Goal: Information Seeking & Learning: Learn about a topic

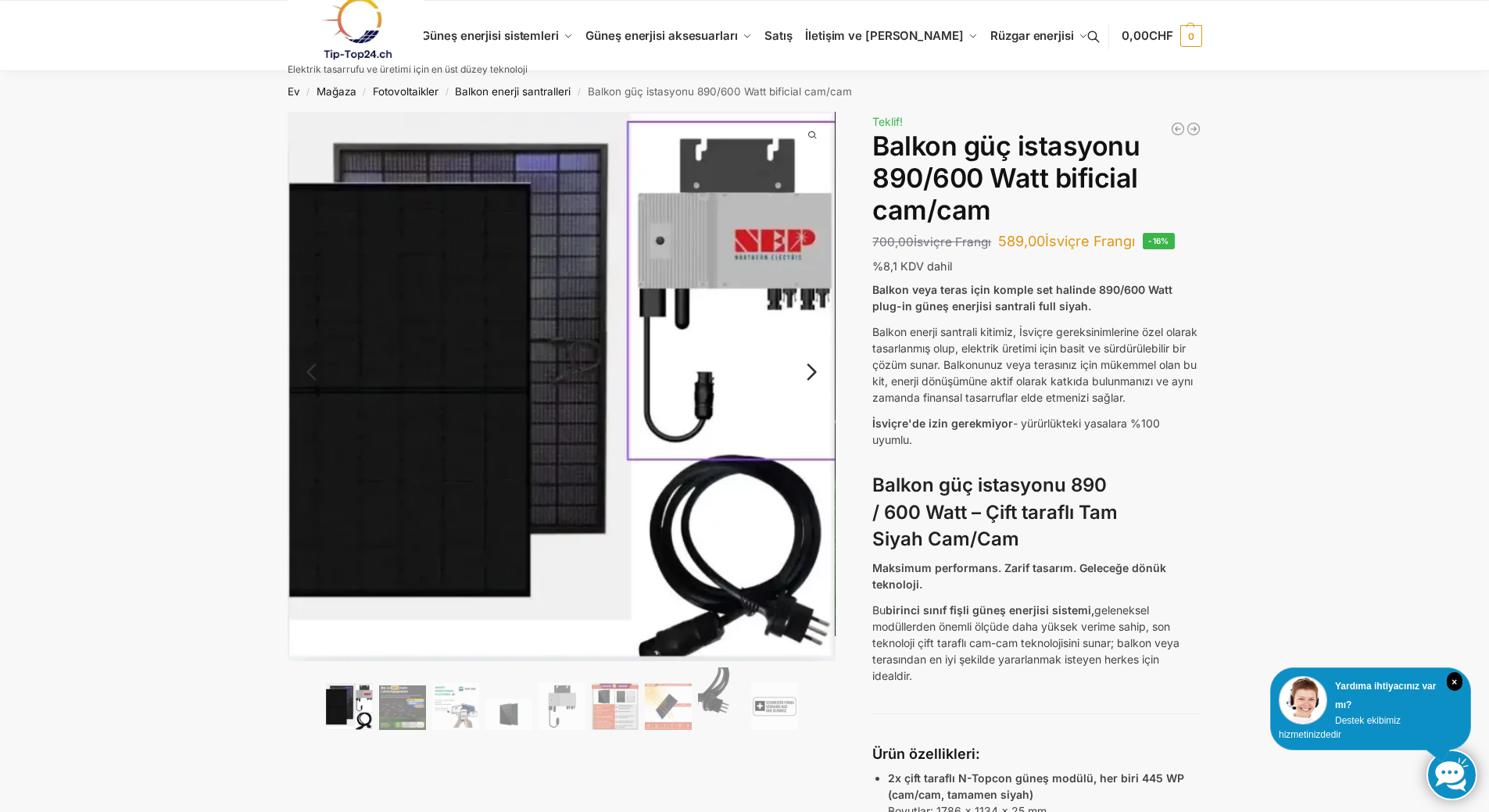
click at [511, 471] on img at bounding box center [562, 386] width 549 height 549
click at [404, 699] on img at bounding box center [403, 708] width 47 height 45
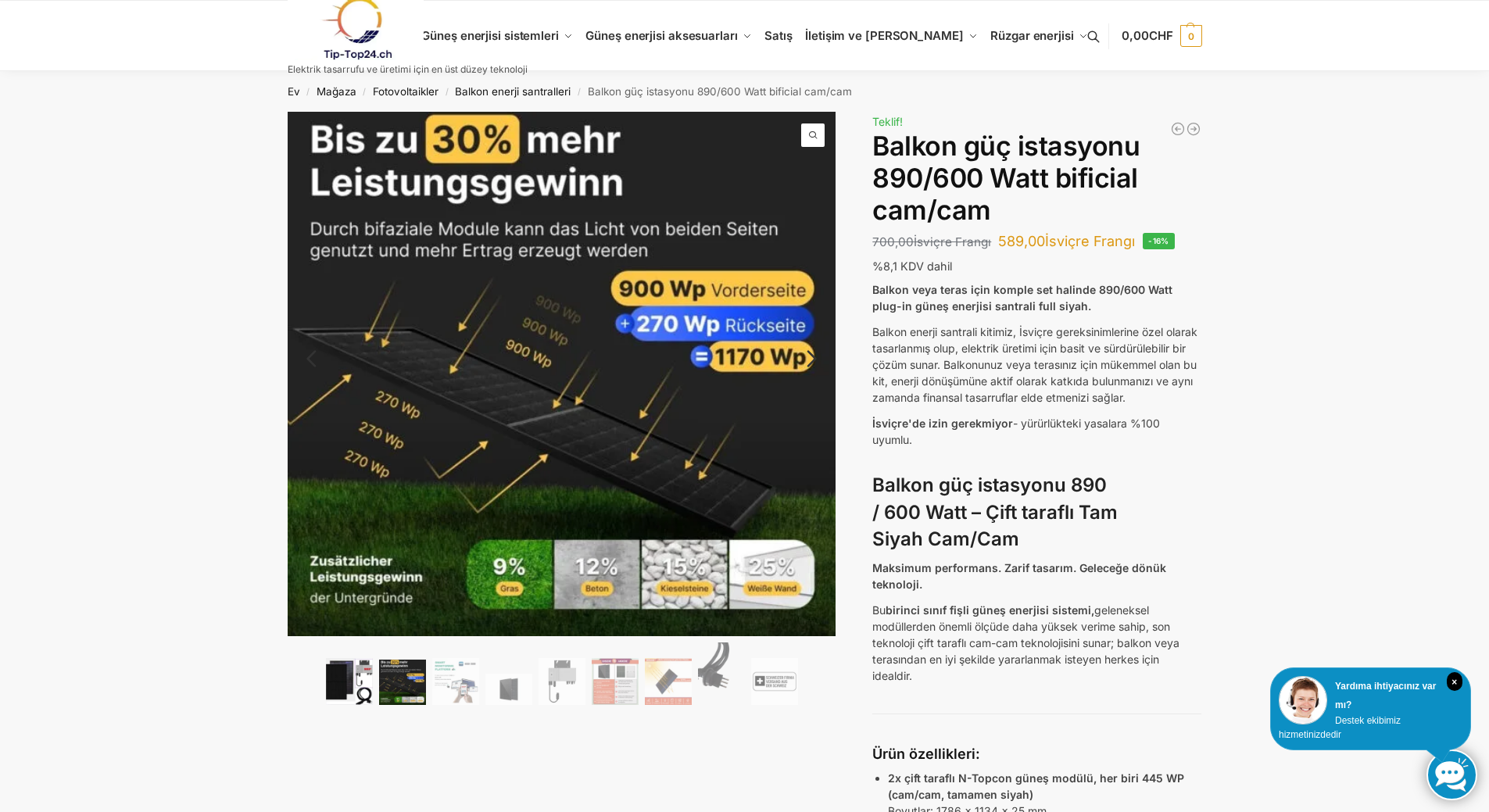
click at [346, 690] on img at bounding box center [349, 682] width 47 height 47
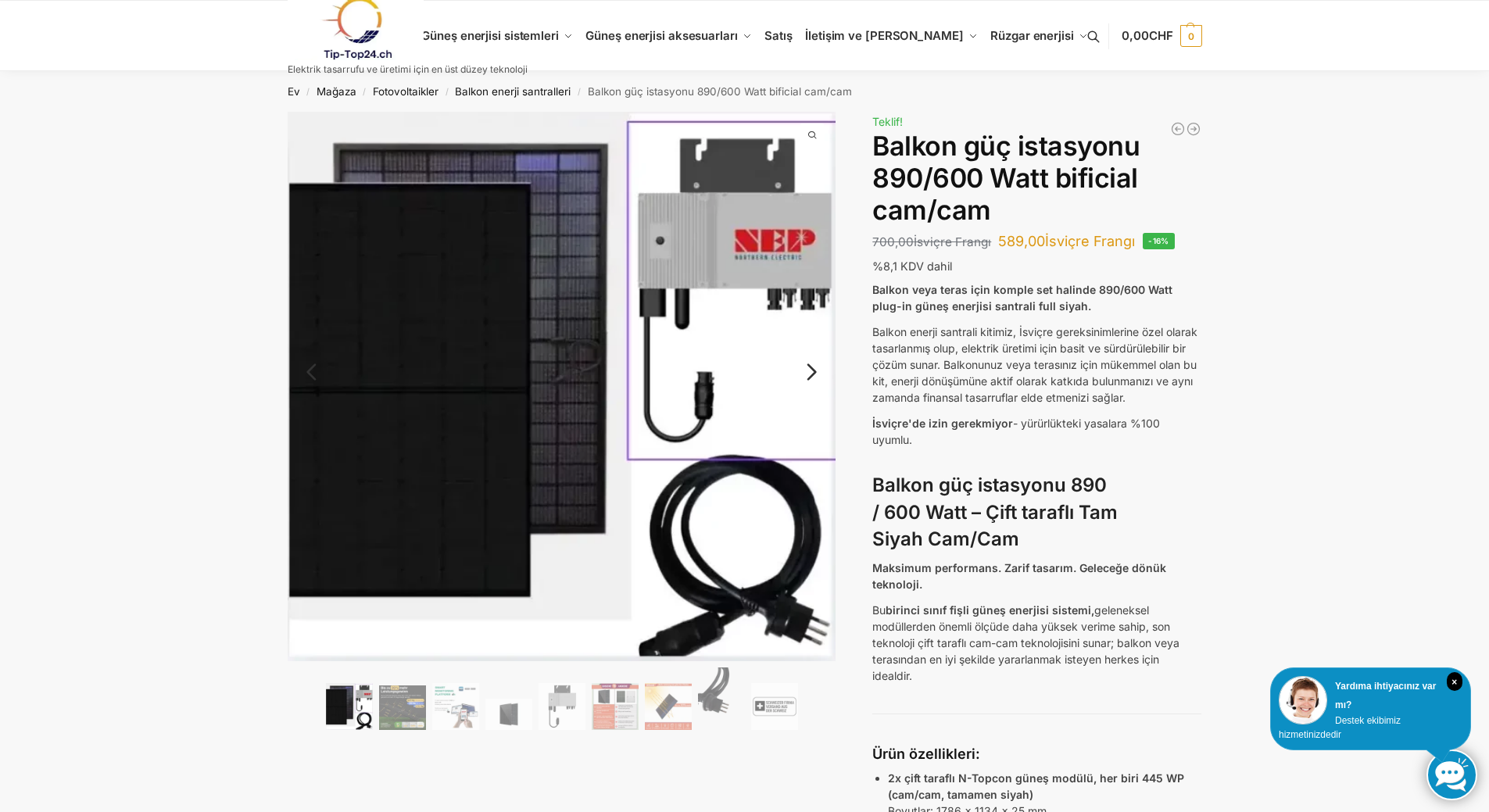
click at [529, 487] on img at bounding box center [562, 386] width 549 height 549
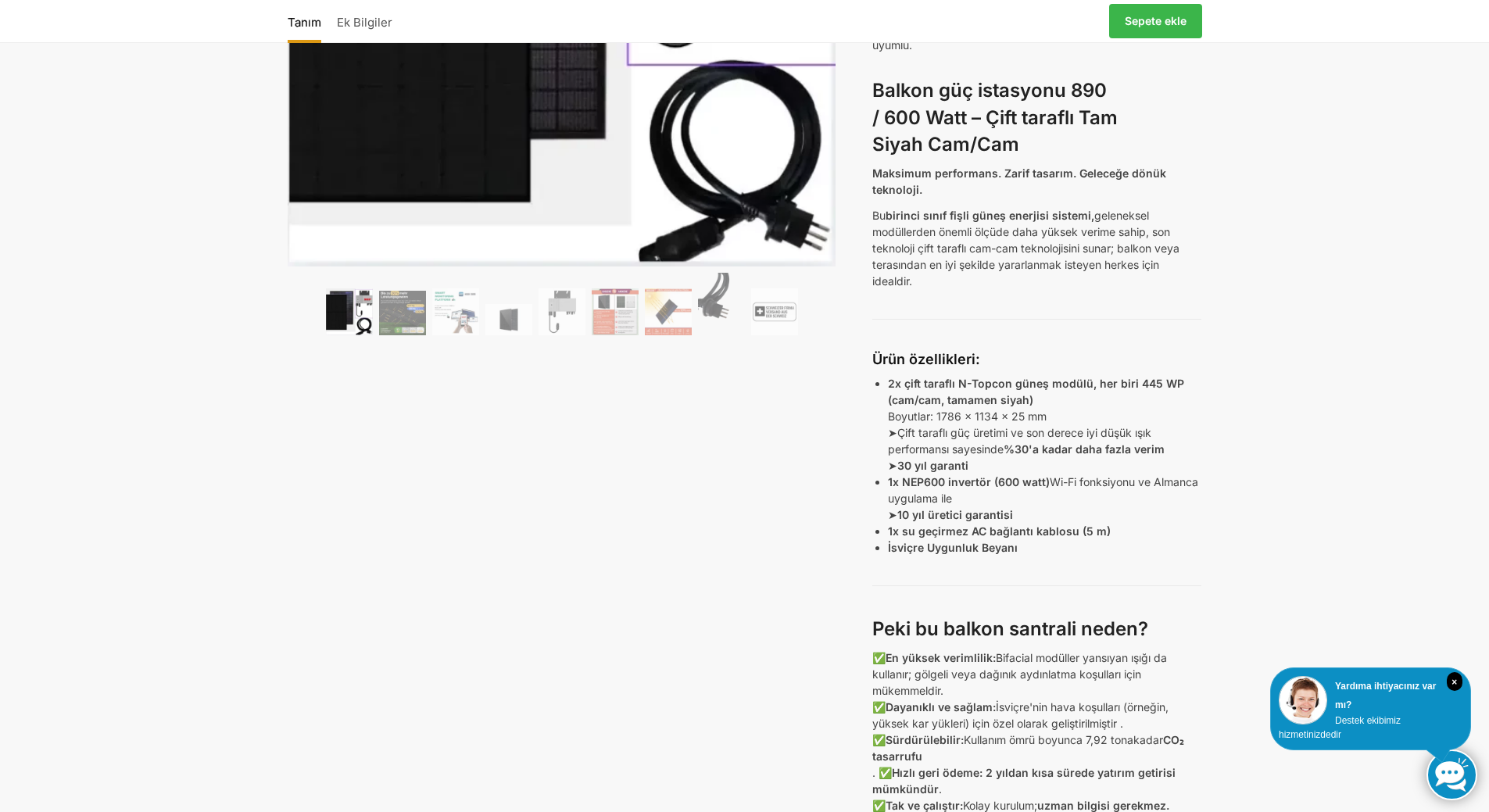
scroll to position [391, 0]
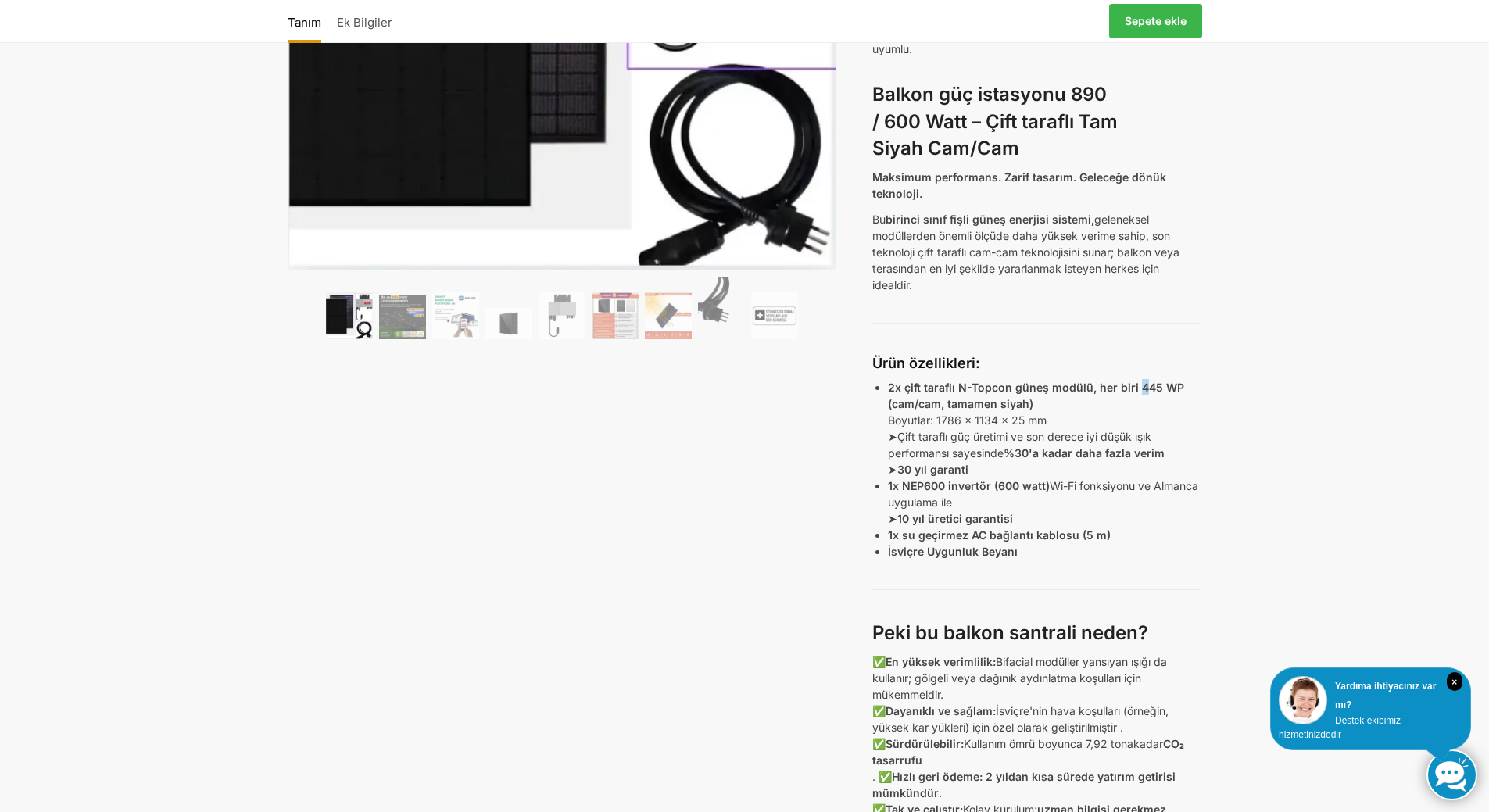
drag, startPoint x: 1133, startPoint y: 401, endPoint x: 1143, endPoint y: 404, distance: 10.4
click at [1143, 404] on font "2x çift taraflı N-Topcon güneş modülü, her biri 445 WP (cam/cam, tamamen siyah)" at bounding box center [1036, 395] width 297 height 30
click at [1133, 433] on p "2x çift taraflı N-Topcon güneş modülü, her biri 445 WP (cam/cam, tamamen siyah)…" at bounding box center [1045, 428] width 313 height 98
drag, startPoint x: 890, startPoint y: 404, endPoint x: 1175, endPoint y: 398, distance: 285.1
click at [1175, 398] on font "2x çift taraflı N-Topcon güneş modülü, her biri 445 WP (cam/cam, tamamen siyah)" at bounding box center [1036, 395] width 297 height 30
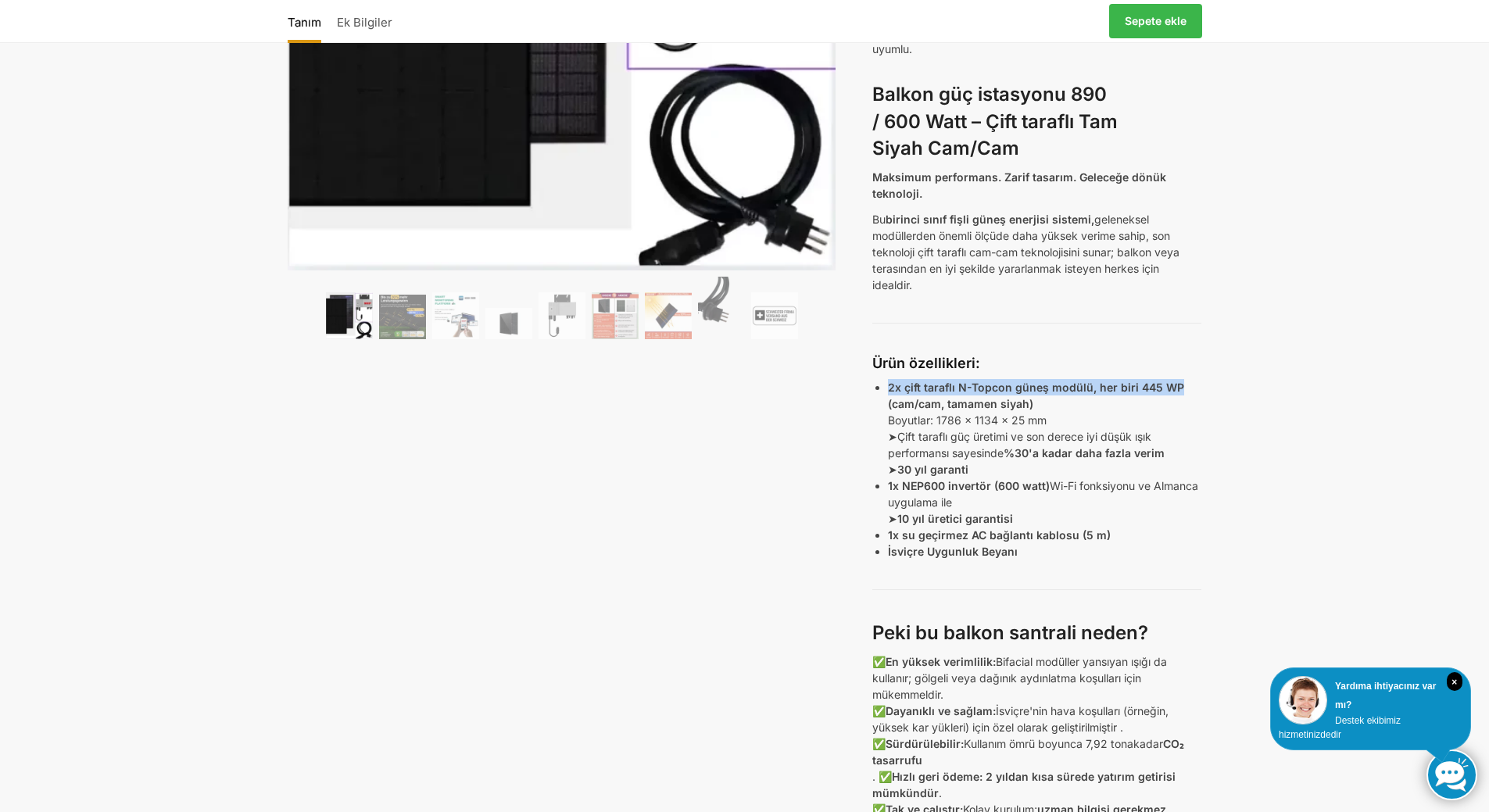
copy font "2x çift taraflı N-Topcon güneş modülü, her biri 445 WP"
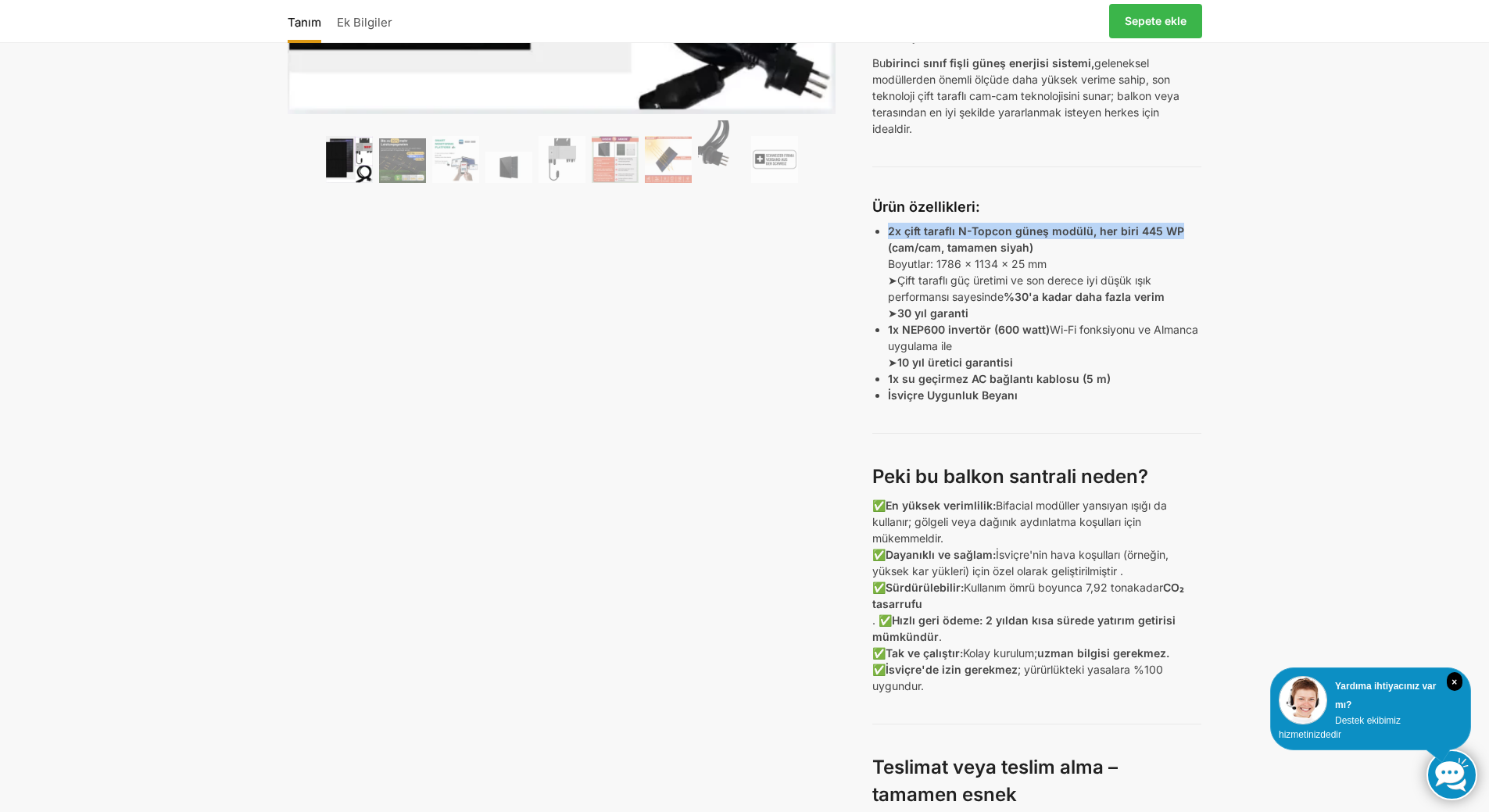
scroll to position [469, 0]
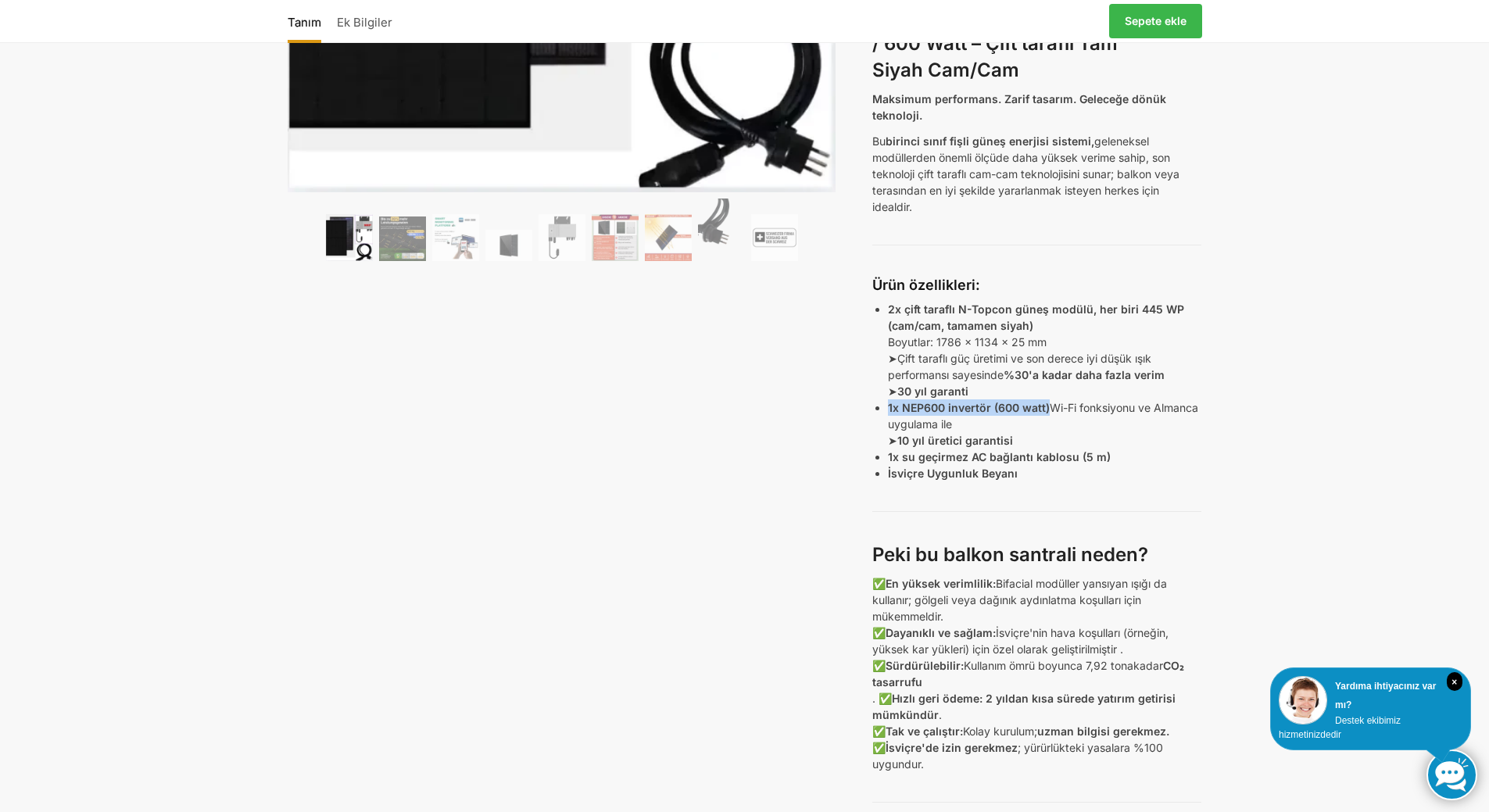
drag, startPoint x: 887, startPoint y: 419, endPoint x: 1049, endPoint y: 431, distance: 162.4
click at [1049, 431] on div "Balkon veya teras için komple set halinde 890/600 Watt plug-in güneş enerjisi s…" at bounding box center [1037, 528] width 329 height 1431
copy font "1x NEP600 invertör (600 watt)"
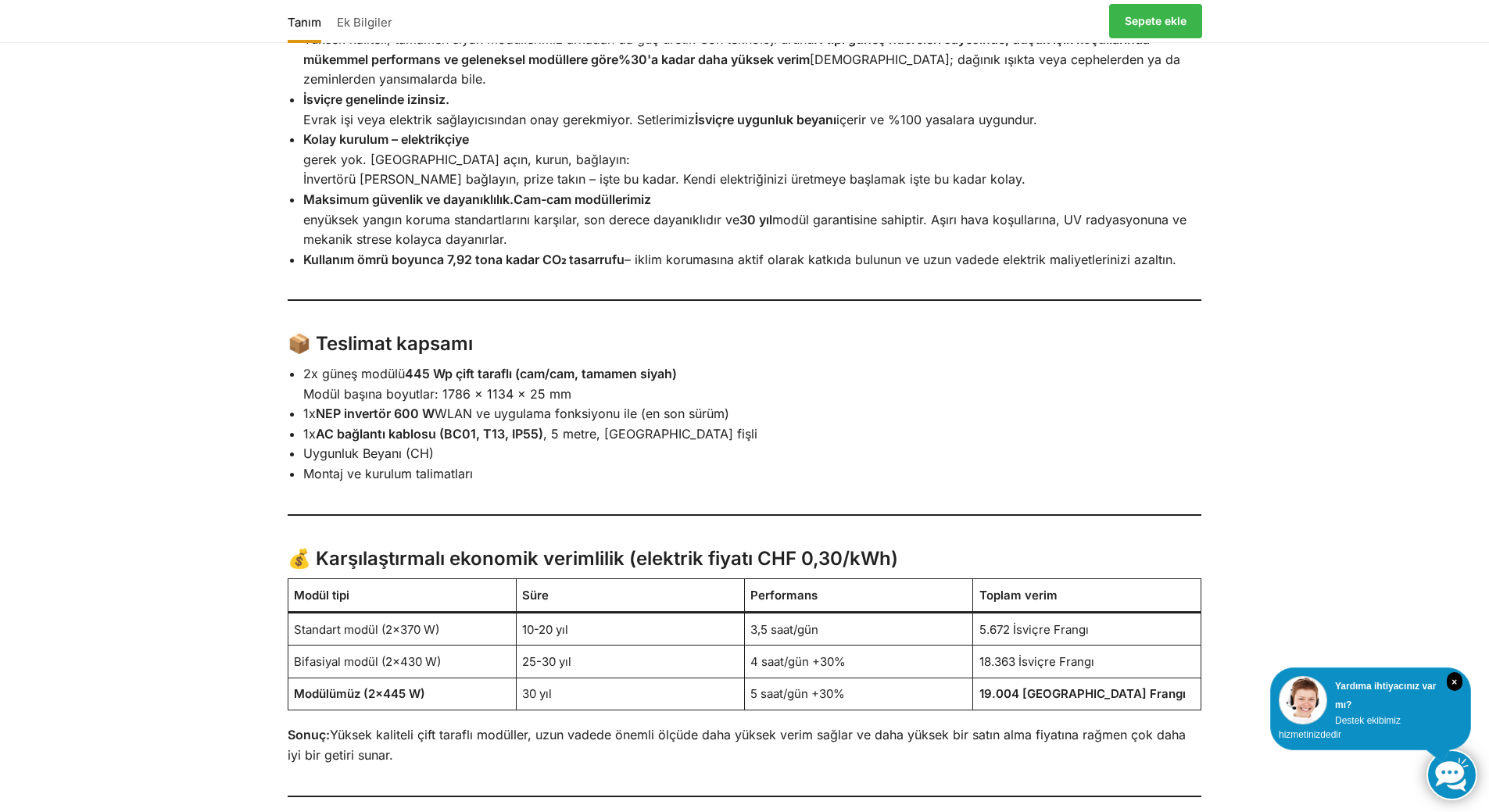
scroll to position [2579, 0]
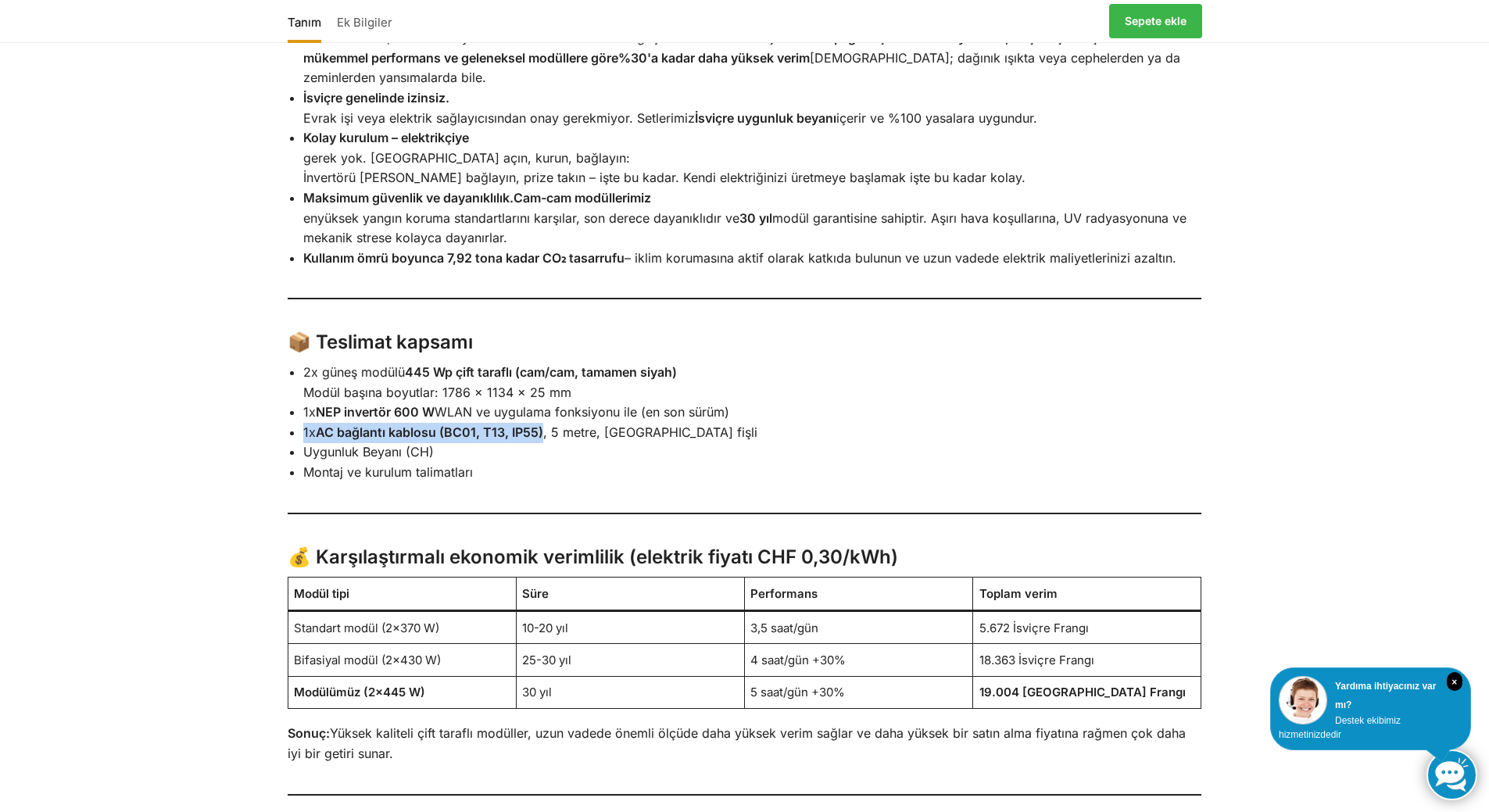
drag, startPoint x: 302, startPoint y: 451, endPoint x: 544, endPoint y: 452, distance: 242.0
click at [544, 443] on li "1x AC bağlantı kablosu (BC01, T13, IP55) , 5 metre, İsviçre fişli" at bounding box center [753, 433] width 899 height 20
copy li "1x AC bağlantı kablosu (BC01, T13, IP55)"
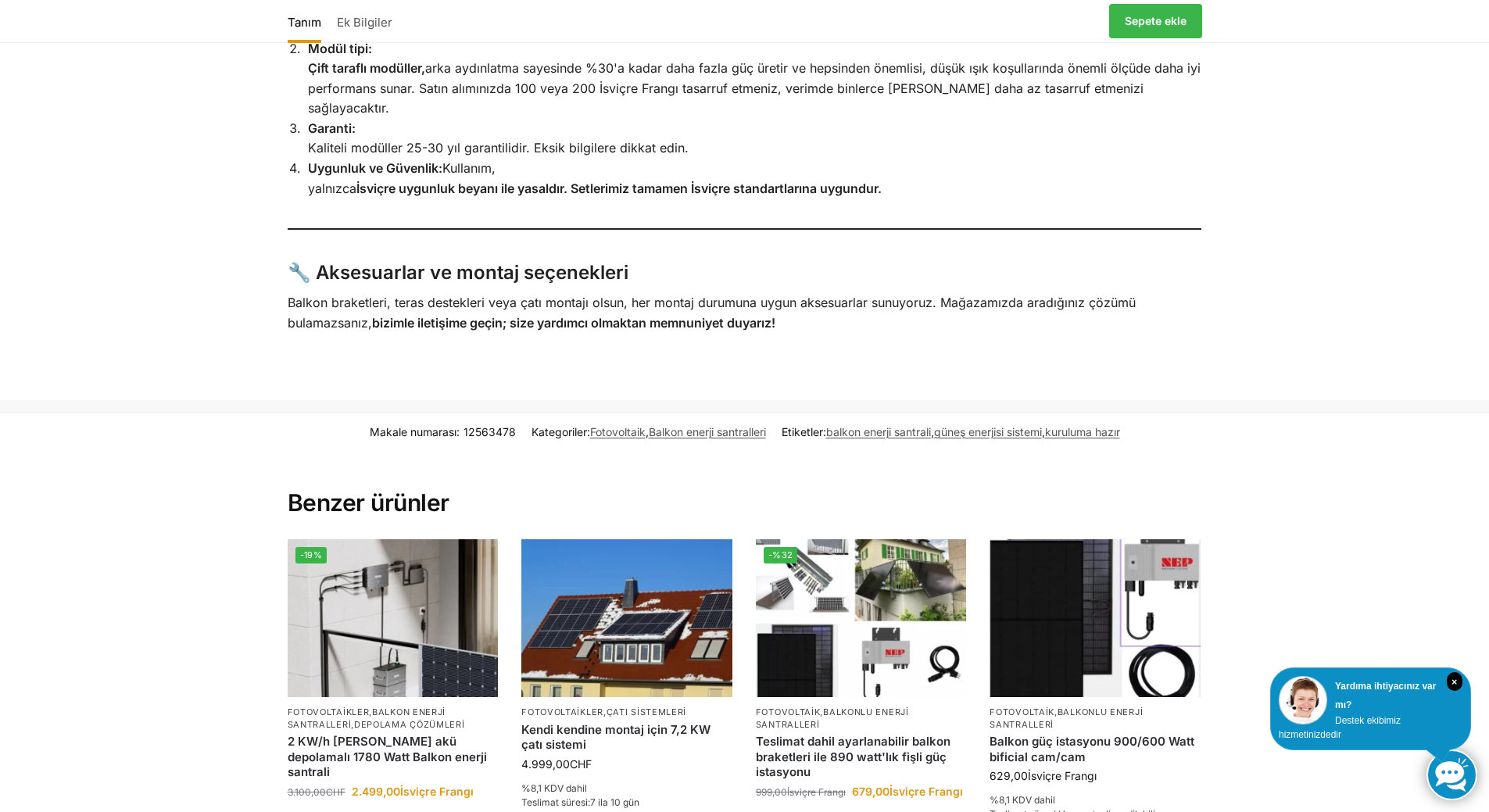
scroll to position [3752, 0]
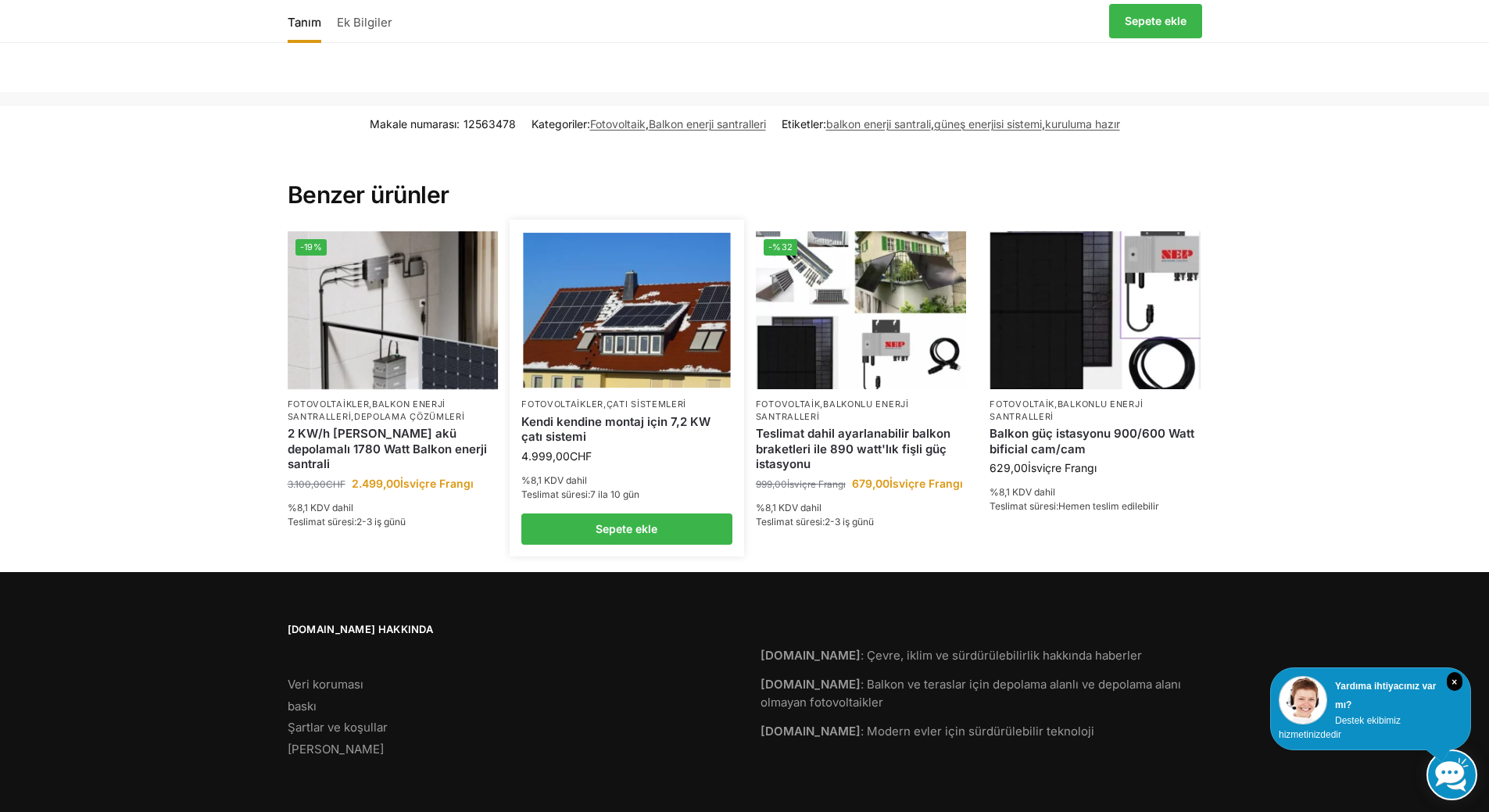
click at [636, 344] on img at bounding box center [626, 311] width 207 height 156
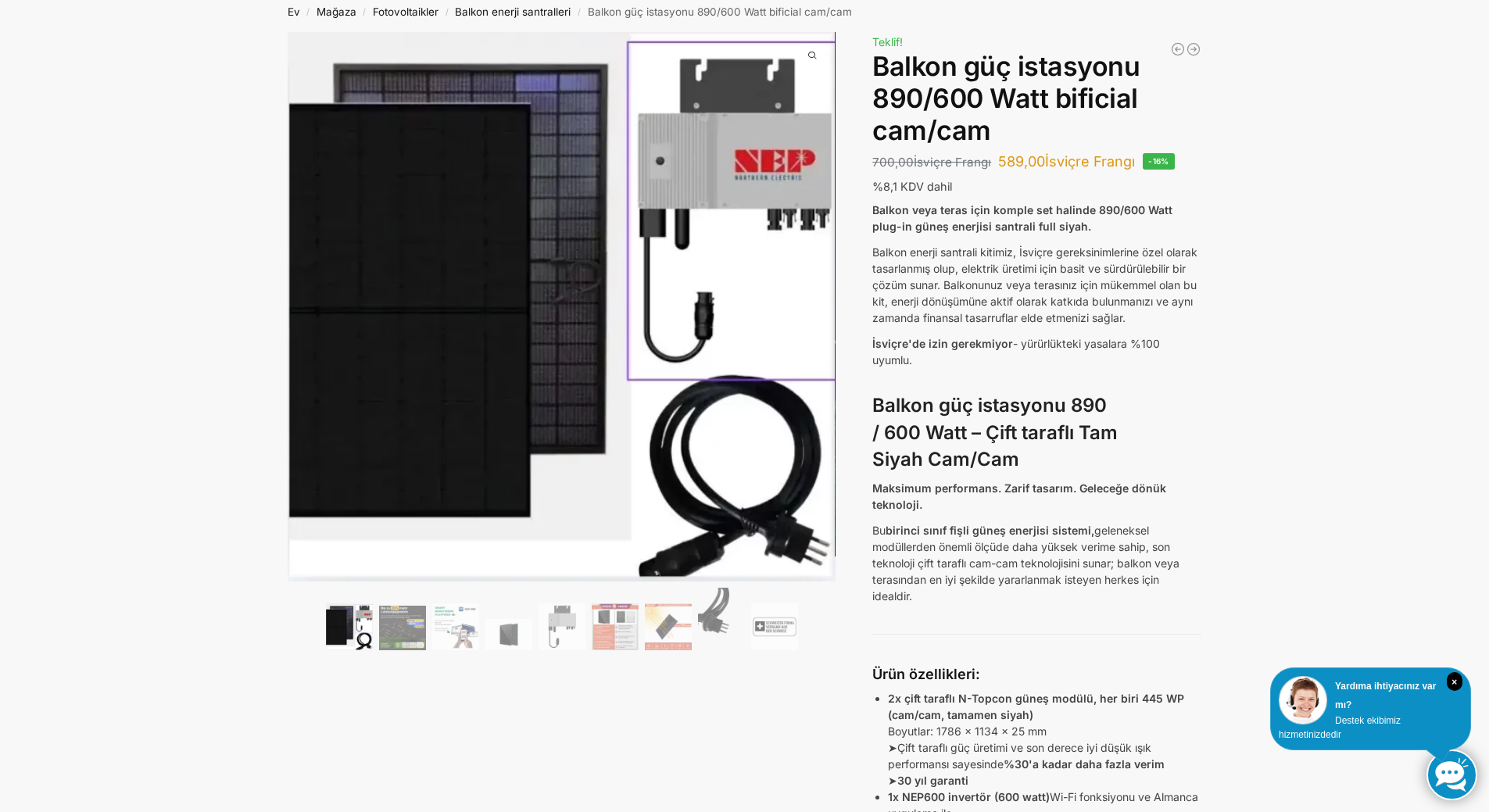
scroll to position [78, 0]
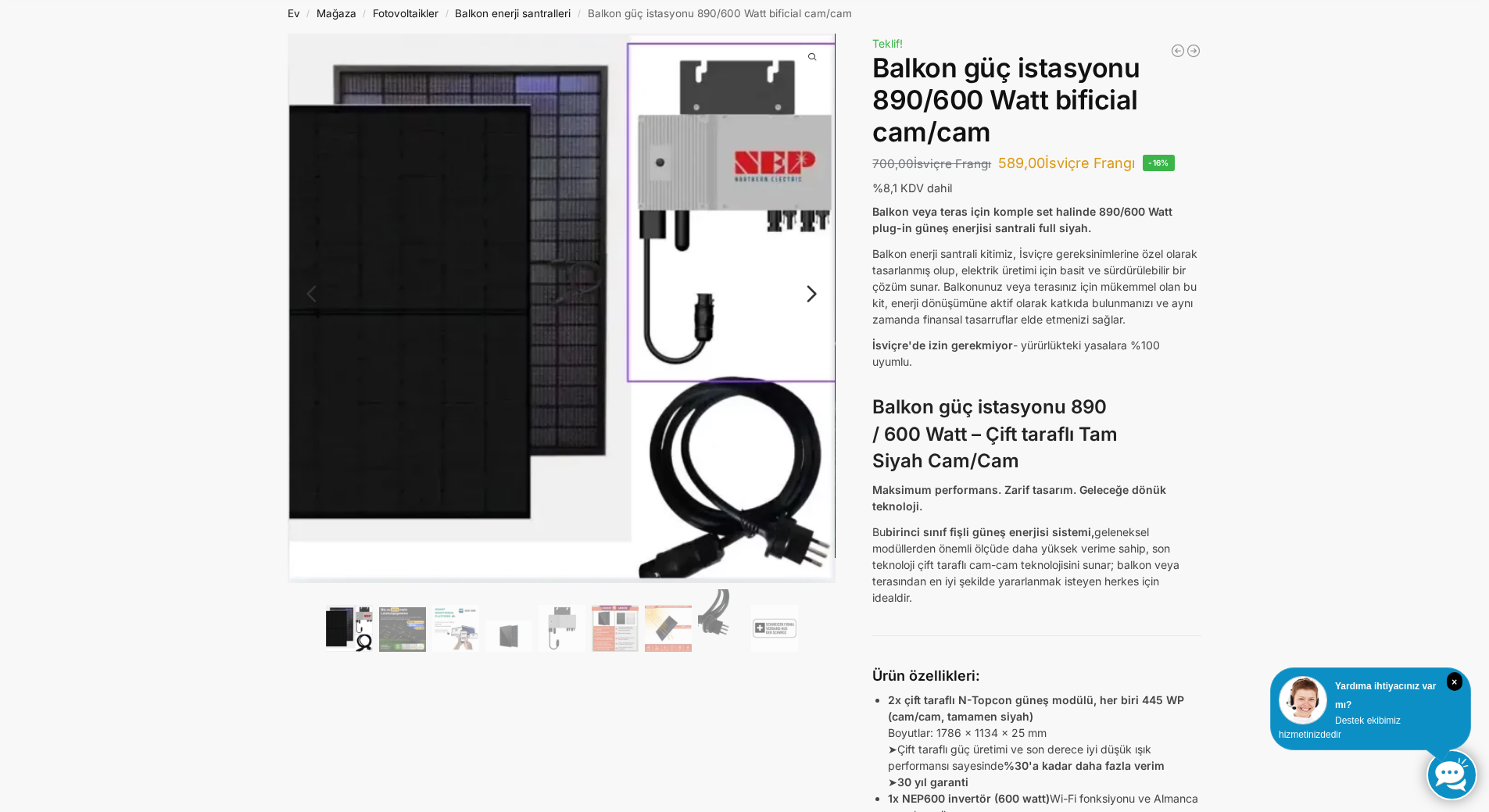
click at [439, 325] on img at bounding box center [562, 308] width 549 height 549
click at [414, 624] on img at bounding box center [403, 629] width 47 height 45
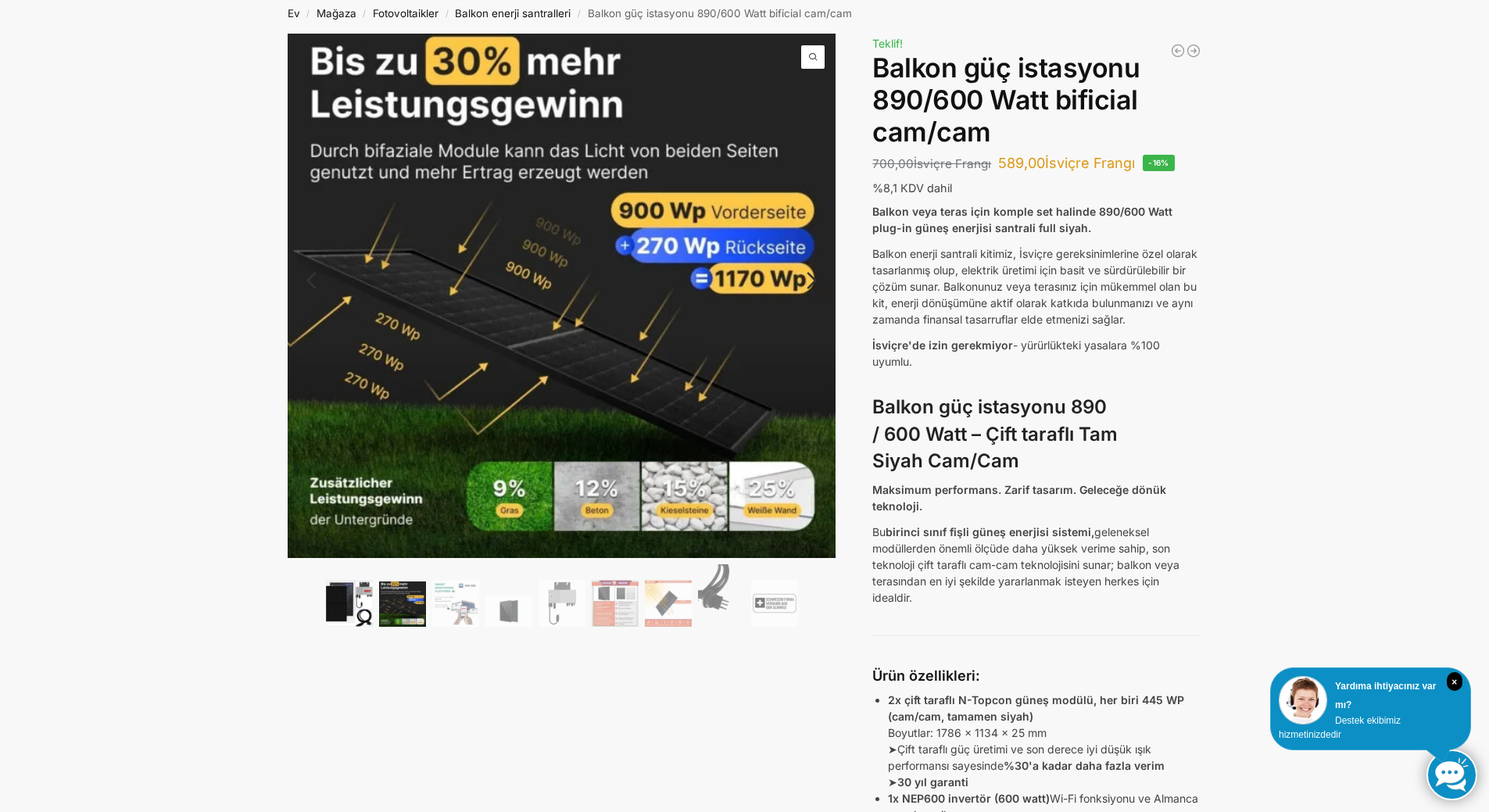
click at [342, 605] on img at bounding box center [349, 603] width 47 height 47
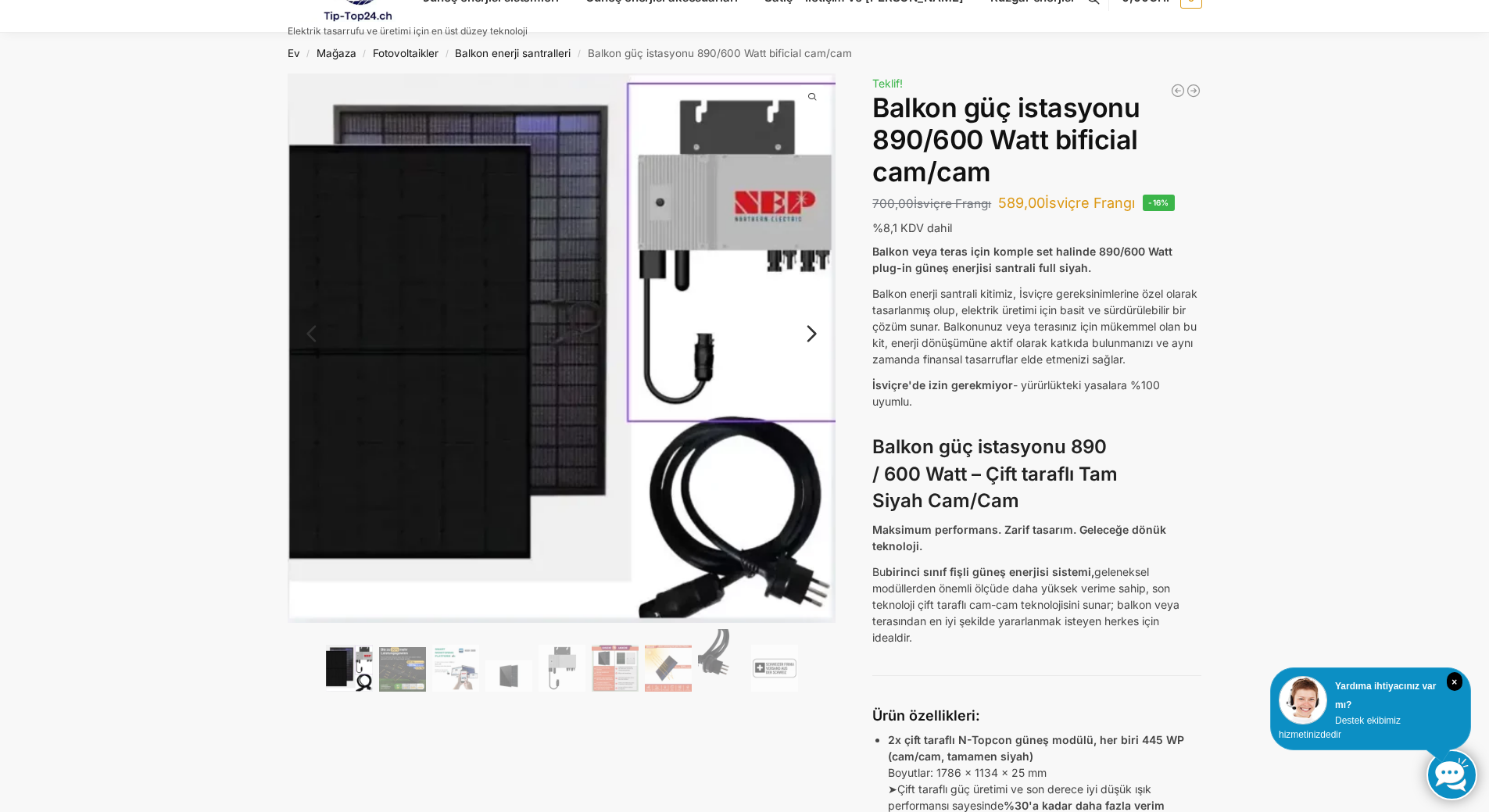
scroll to position [0, 0]
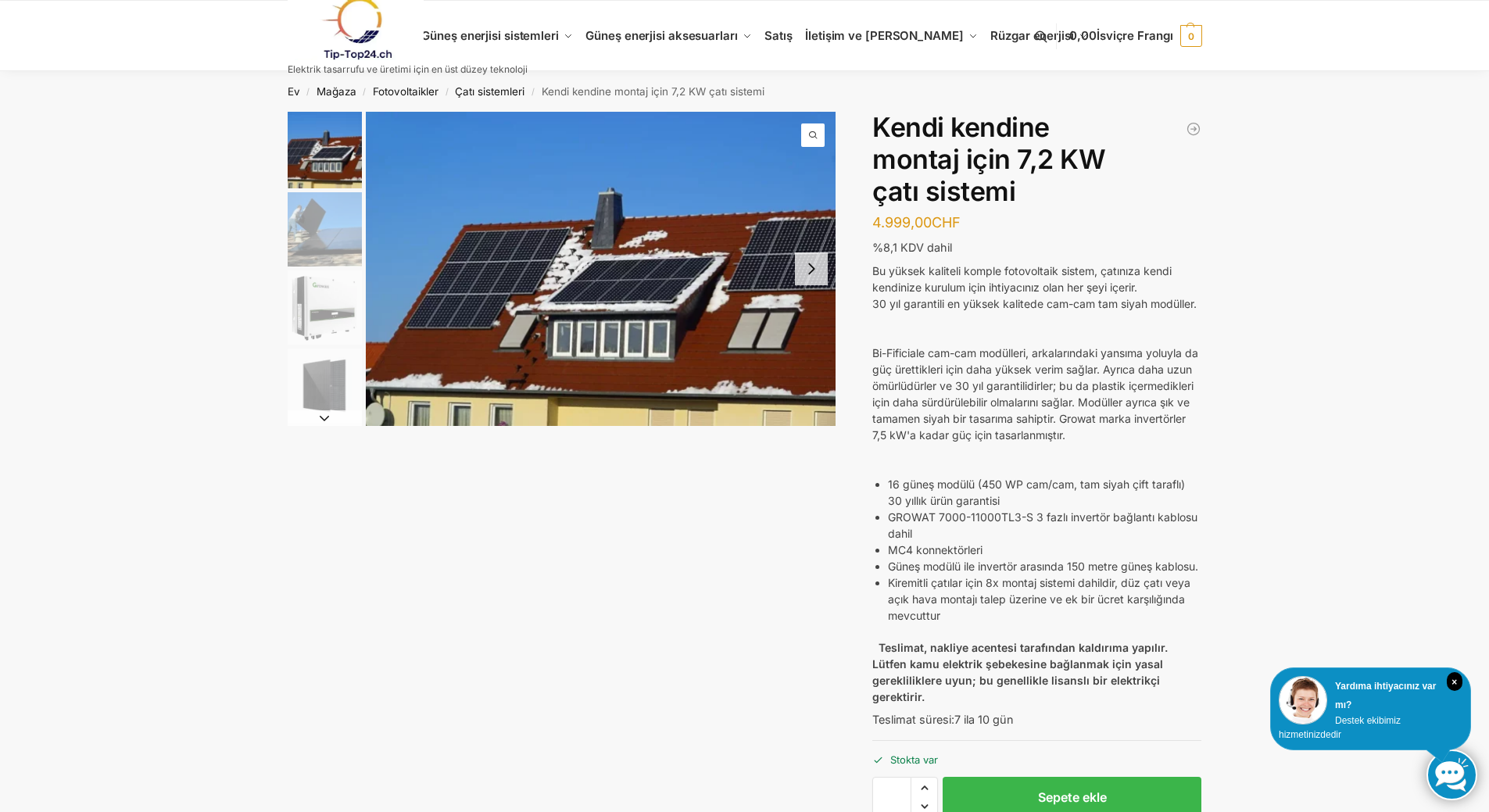
click at [595, 319] on img "1 / 7" at bounding box center [601, 268] width 471 height 314
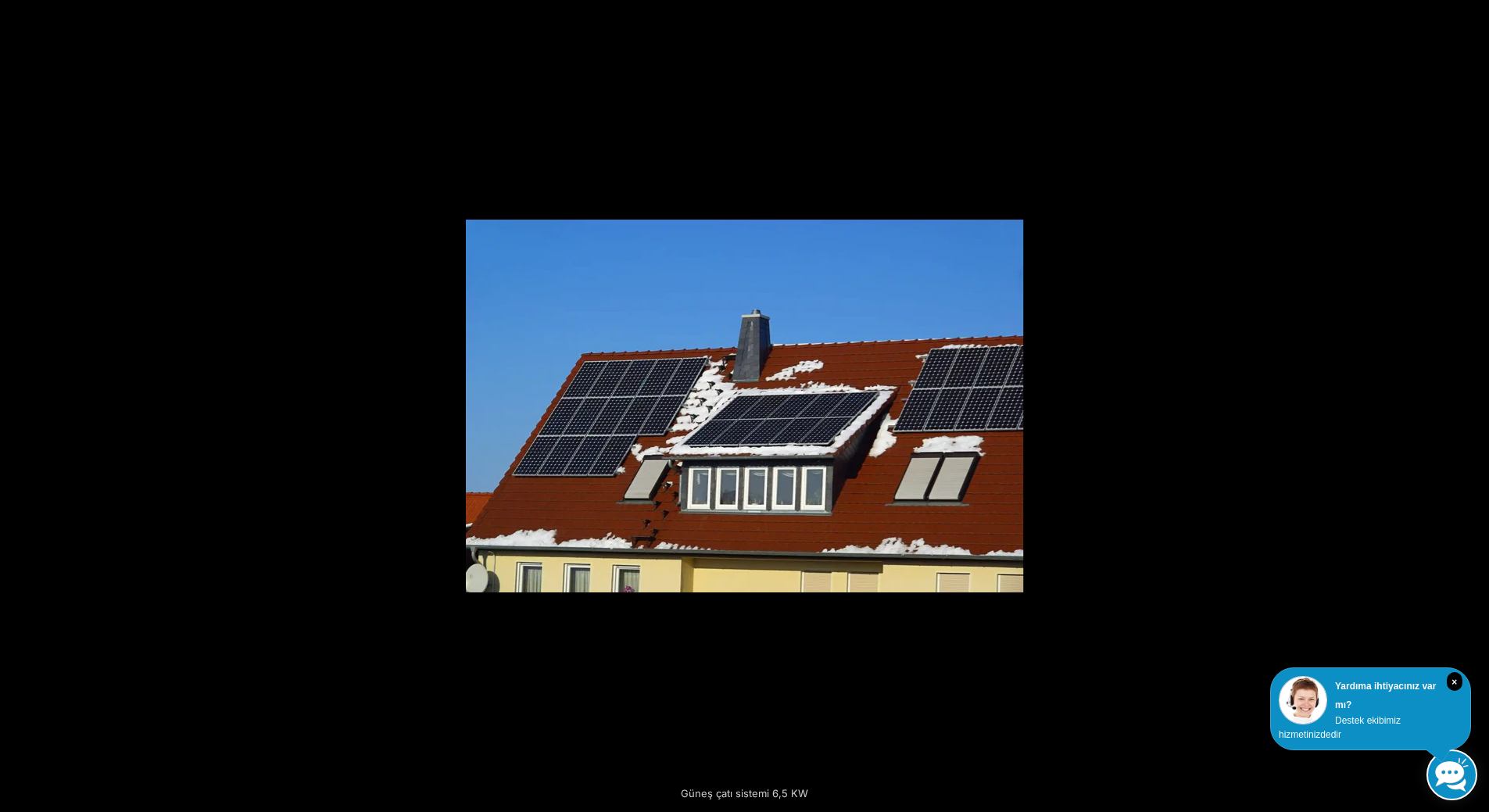
click at [1476, 405] on button "Sonraki (sağ ok)" at bounding box center [1462, 406] width 54 height 78
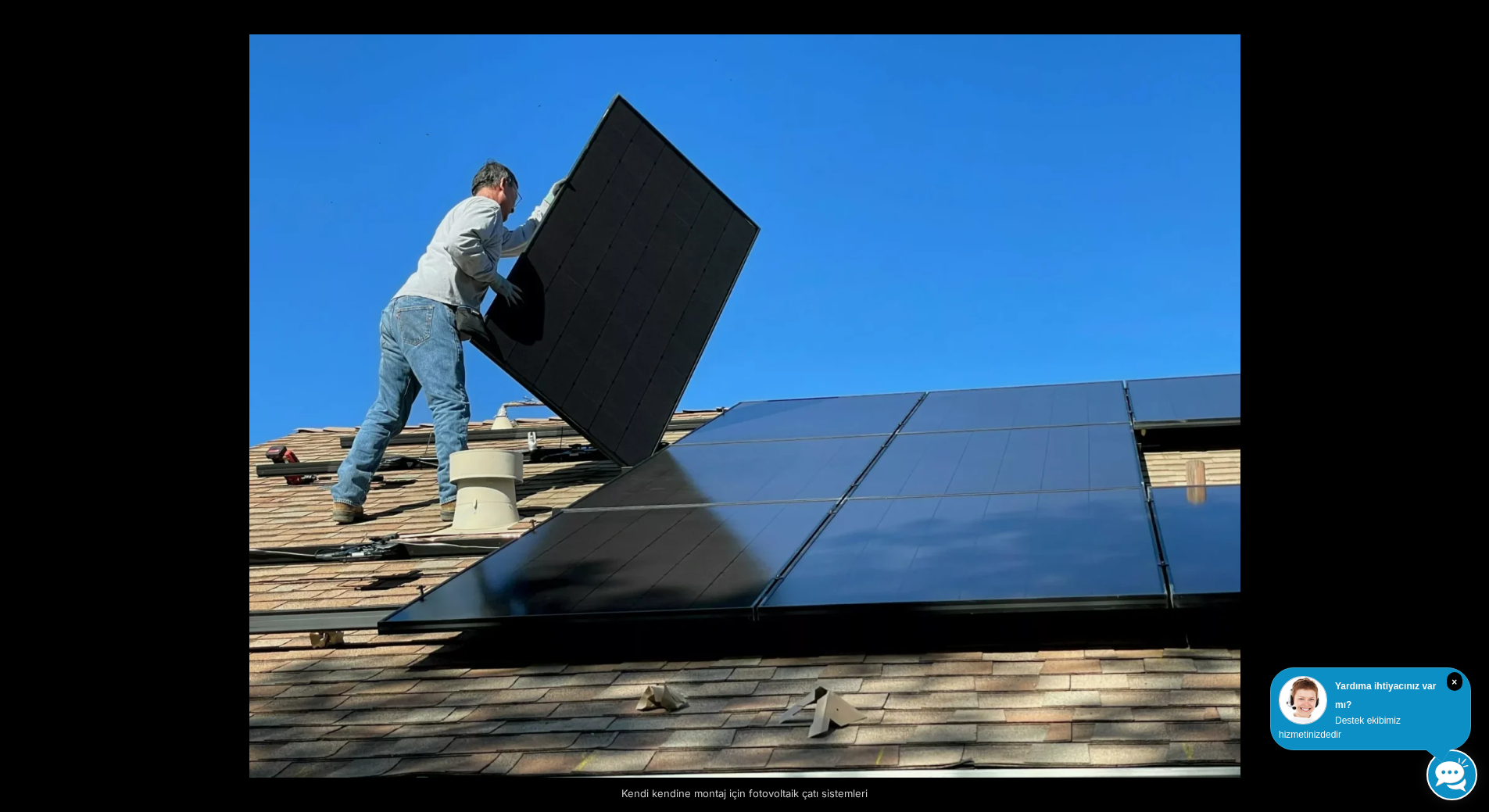
click at [1476, 405] on button "Sonraki (sağ ok)" at bounding box center [1462, 406] width 54 height 78
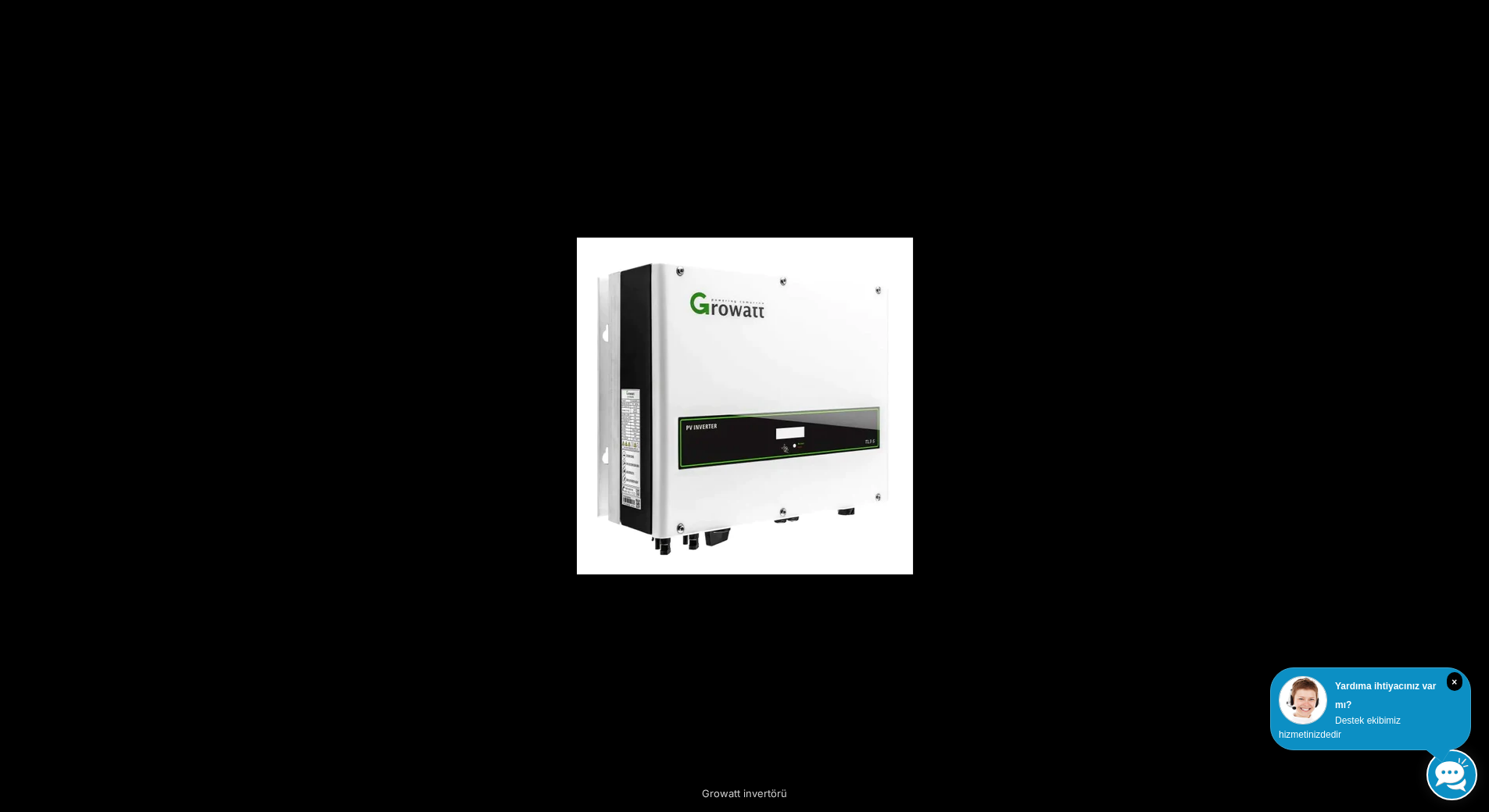
click at [1476, 405] on button "Sonraki (sağ ok)" at bounding box center [1462, 406] width 54 height 78
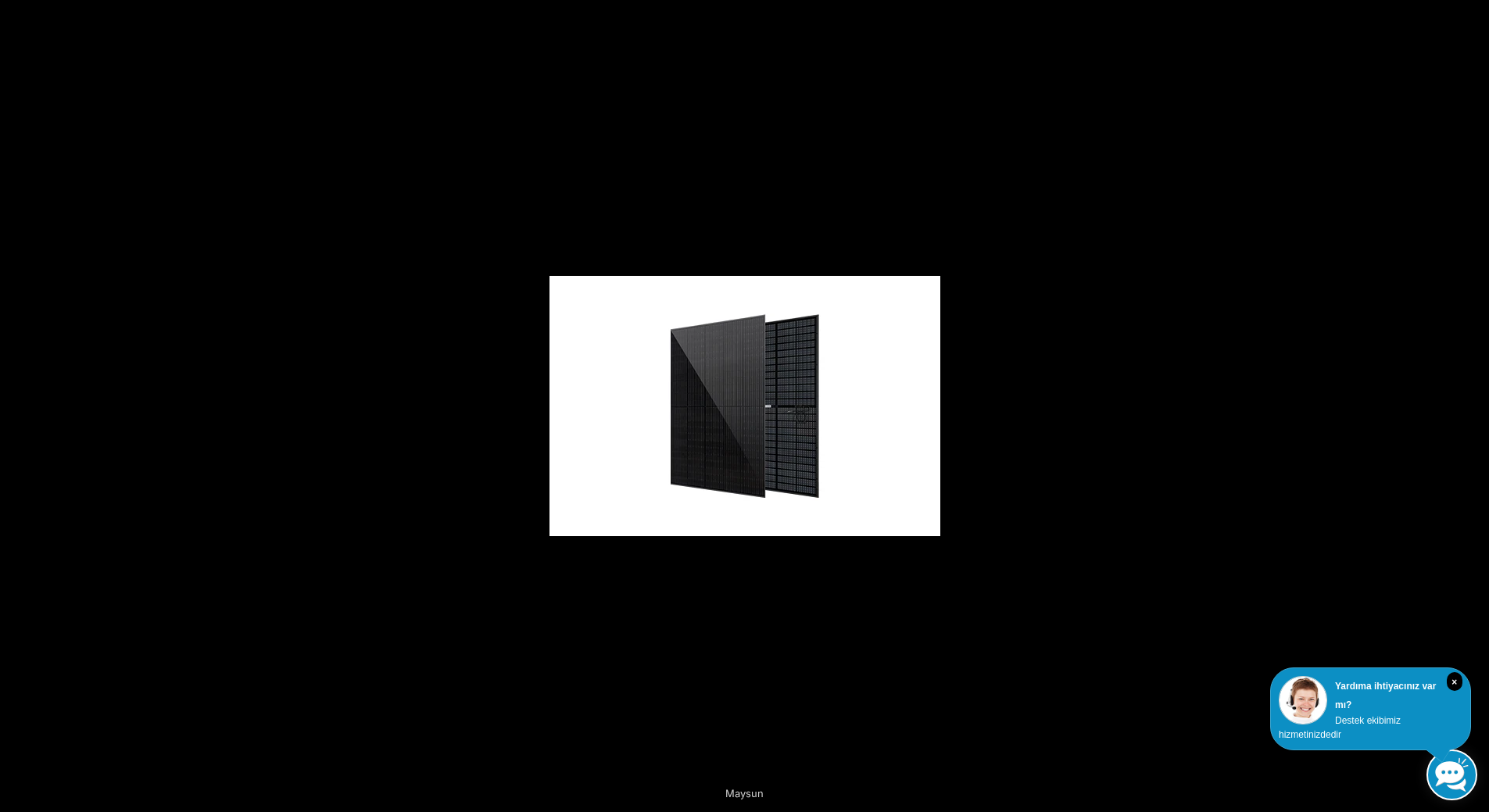
click at [1476, 405] on button "Sonraki (sağ ok)" at bounding box center [1462, 406] width 54 height 78
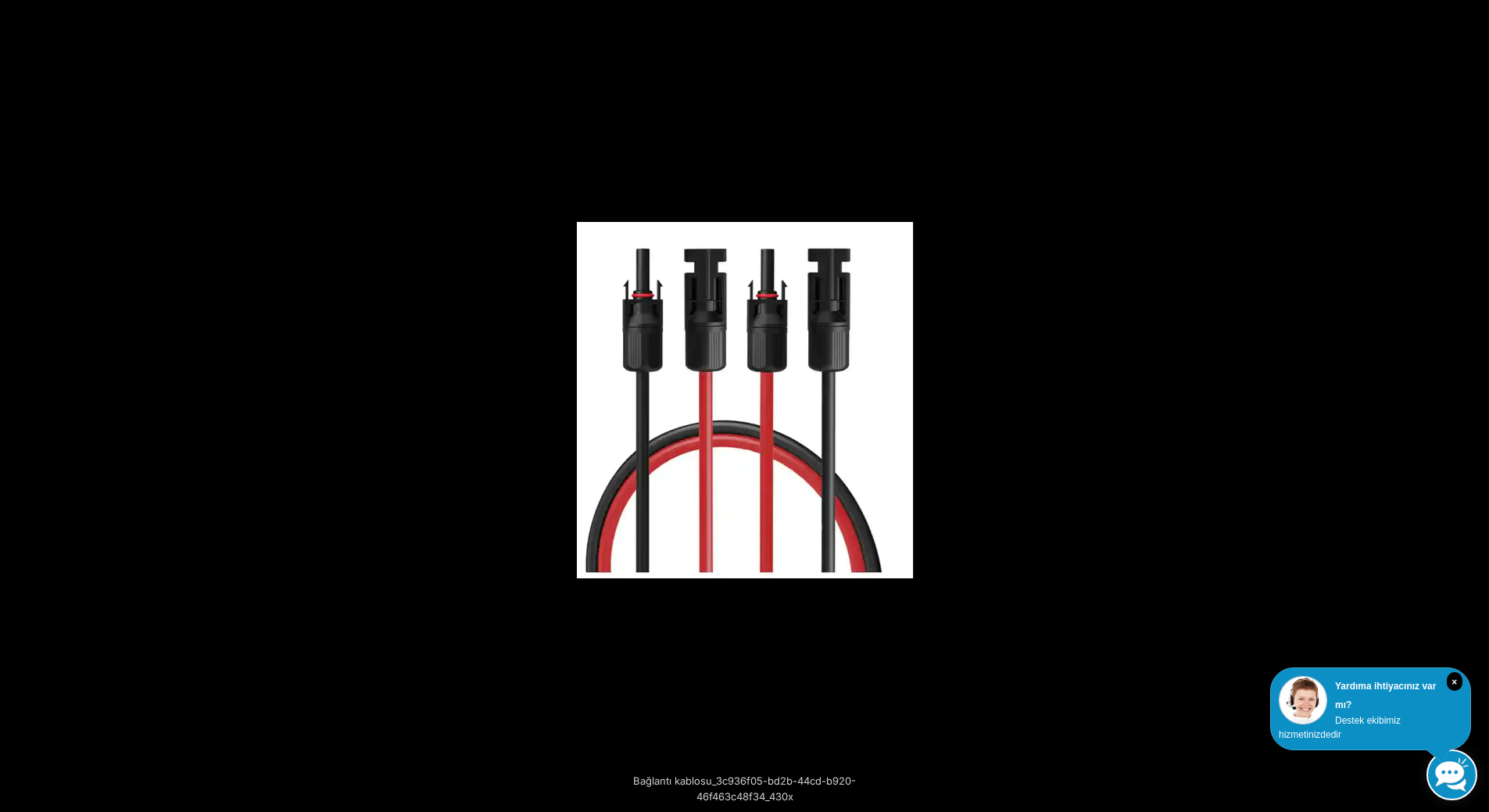
click at [1476, 405] on button "Sonraki (sağ ok)" at bounding box center [1462, 406] width 54 height 78
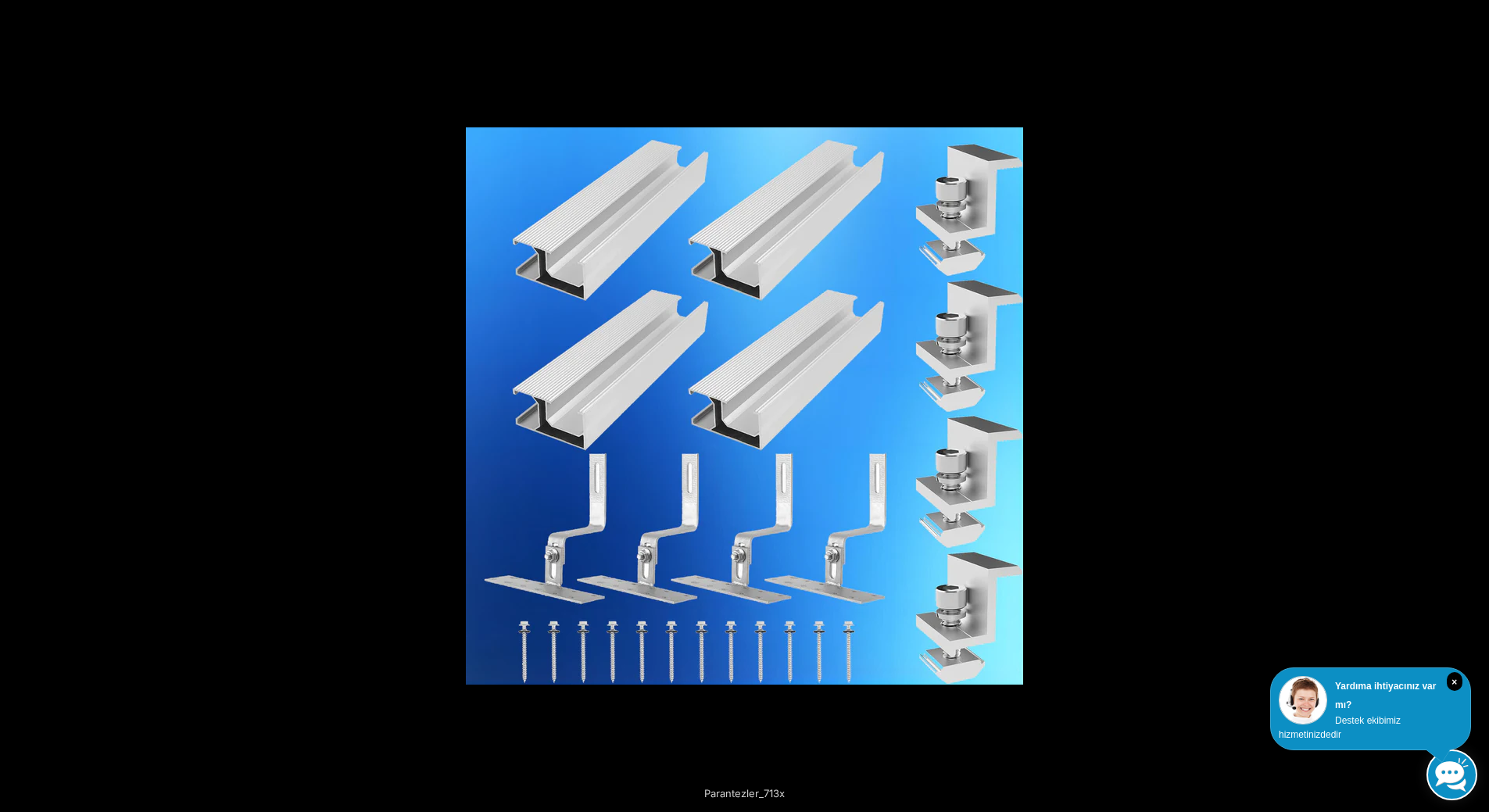
click at [1476, 405] on button "Sonraki (sağ ok)" at bounding box center [1462, 406] width 54 height 78
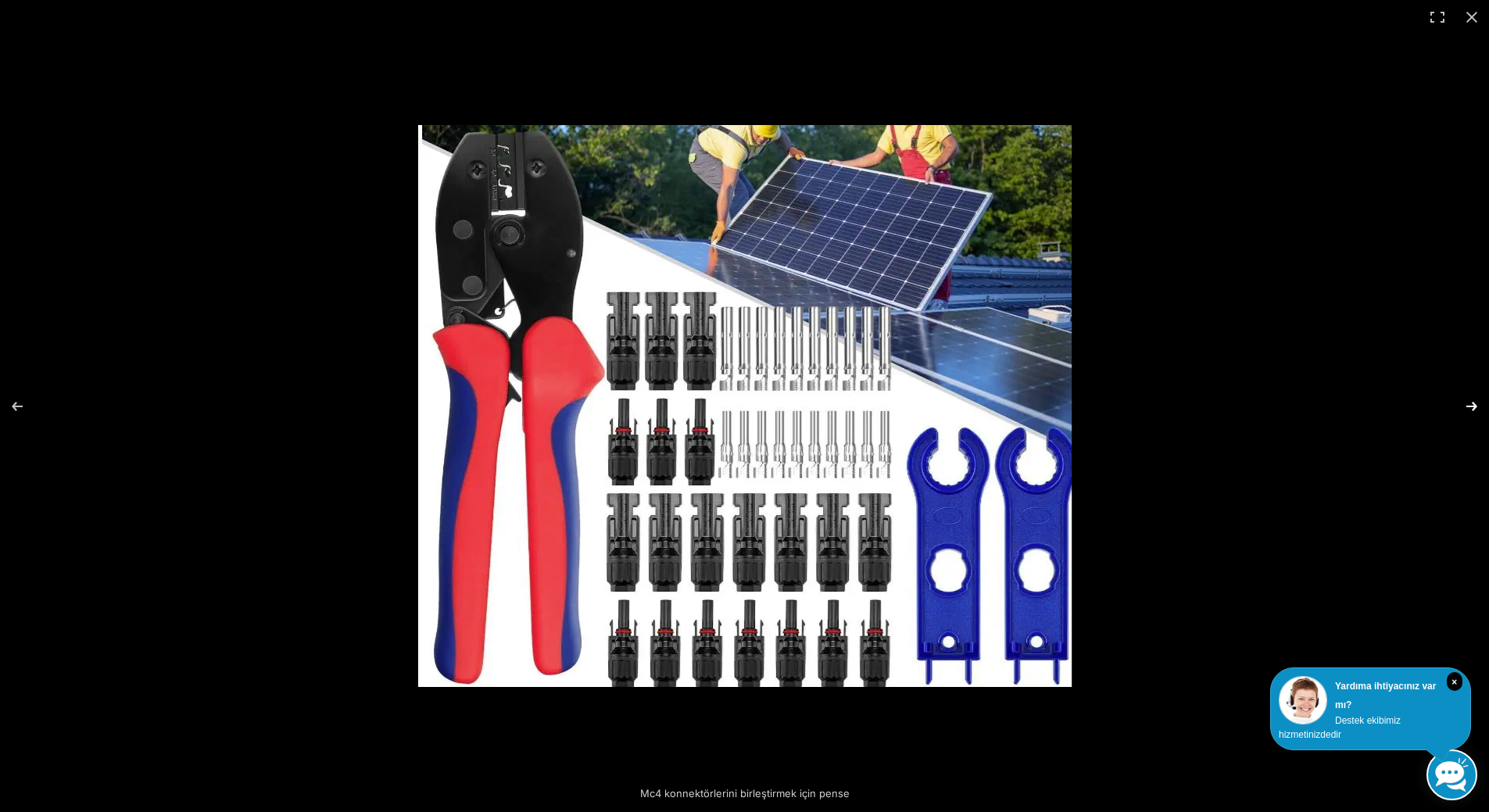
click at [1475, 408] on button "Sonraki (sağ ok)" at bounding box center [1462, 406] width 54 height 78
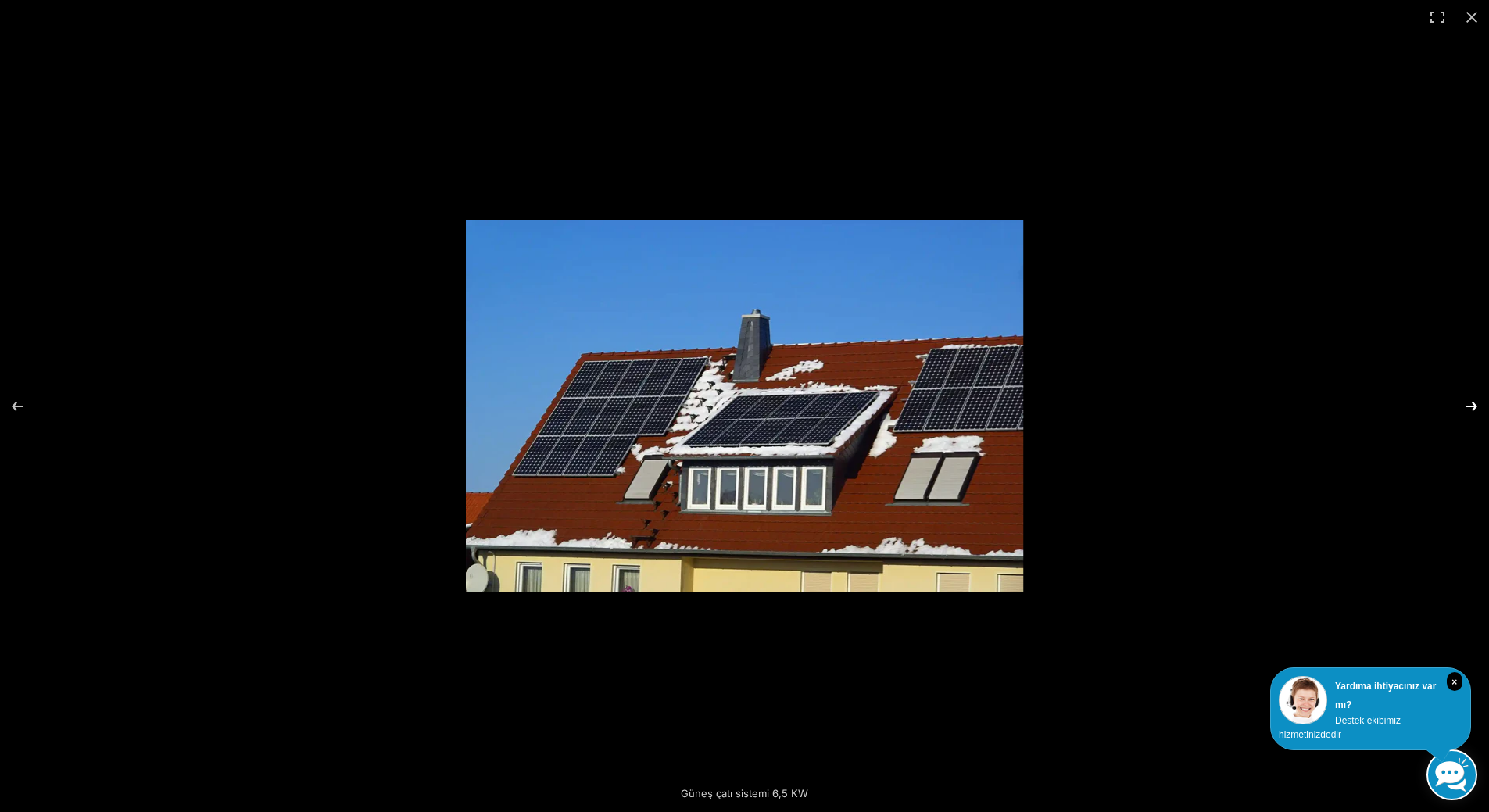
click at [1475, 408] on button "Sonraki (sağ ok)" at bounding box center [1462, 406] width 54 height 78
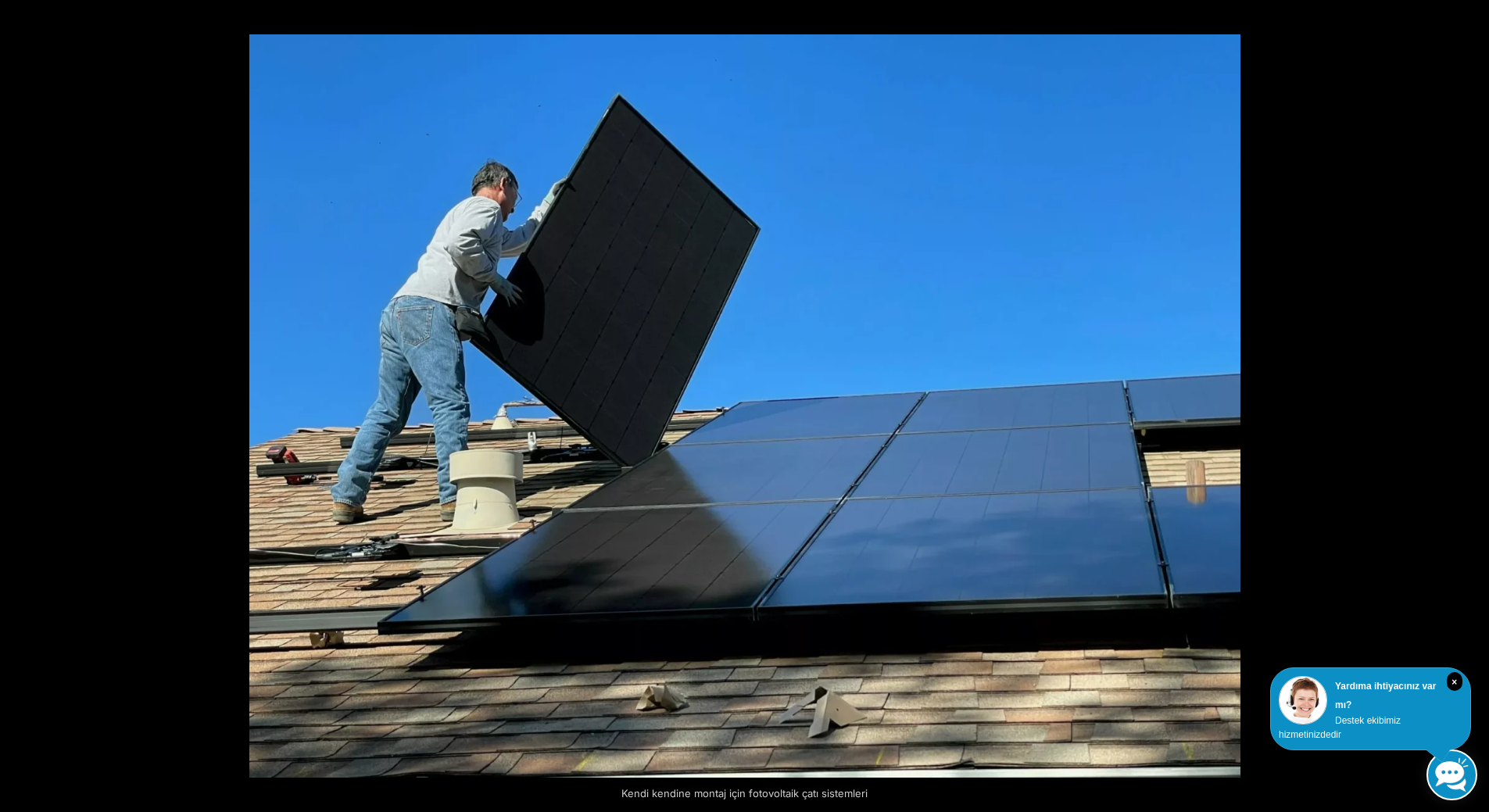
click at [1475, 408] on button "Sonraki (sağ ok)" at bounding box center [1462, 406] width 54 height 78
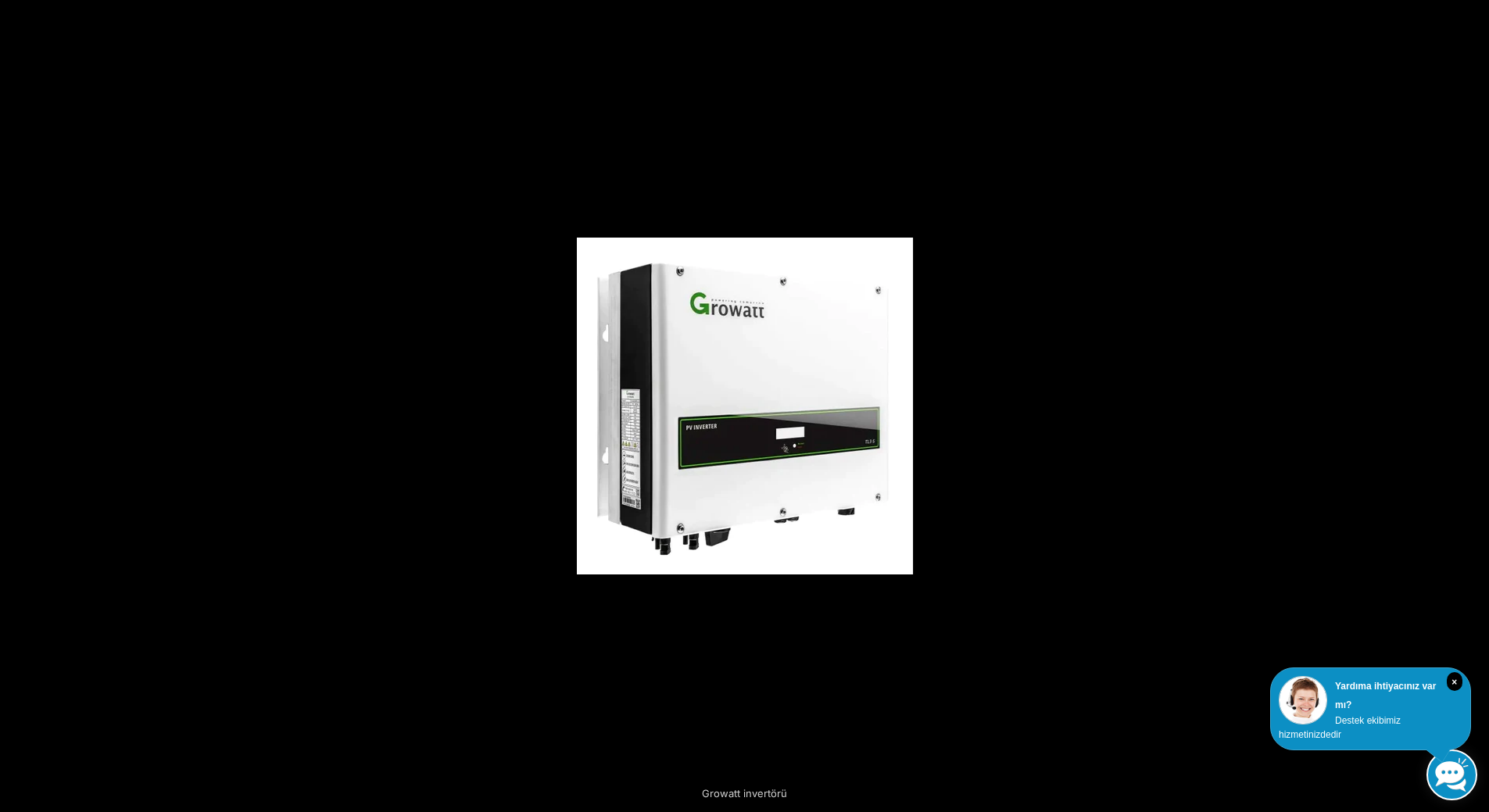
click at [1475, 408] on button "Sonraki (sağ ok)" at bounding box center [1462, 406] width 54 height 78
